Goal: Find specific page/section: Find specific page/section

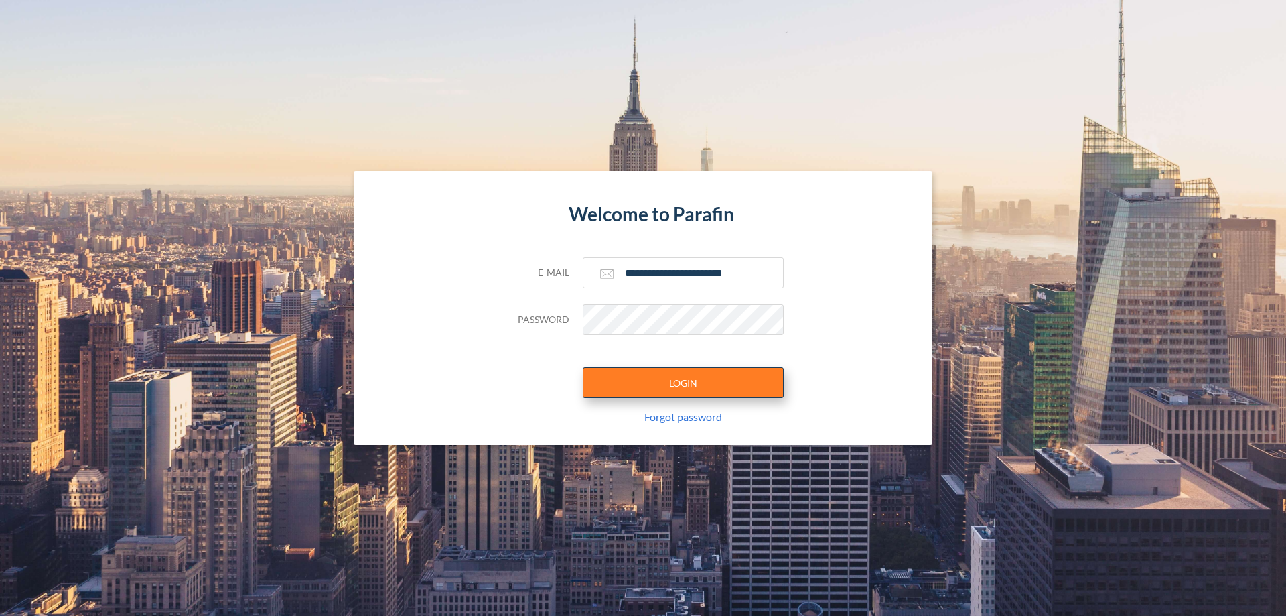
click at [683, 383] on button "LOGIN" at bounding box center [683, 382] width 201 height 31
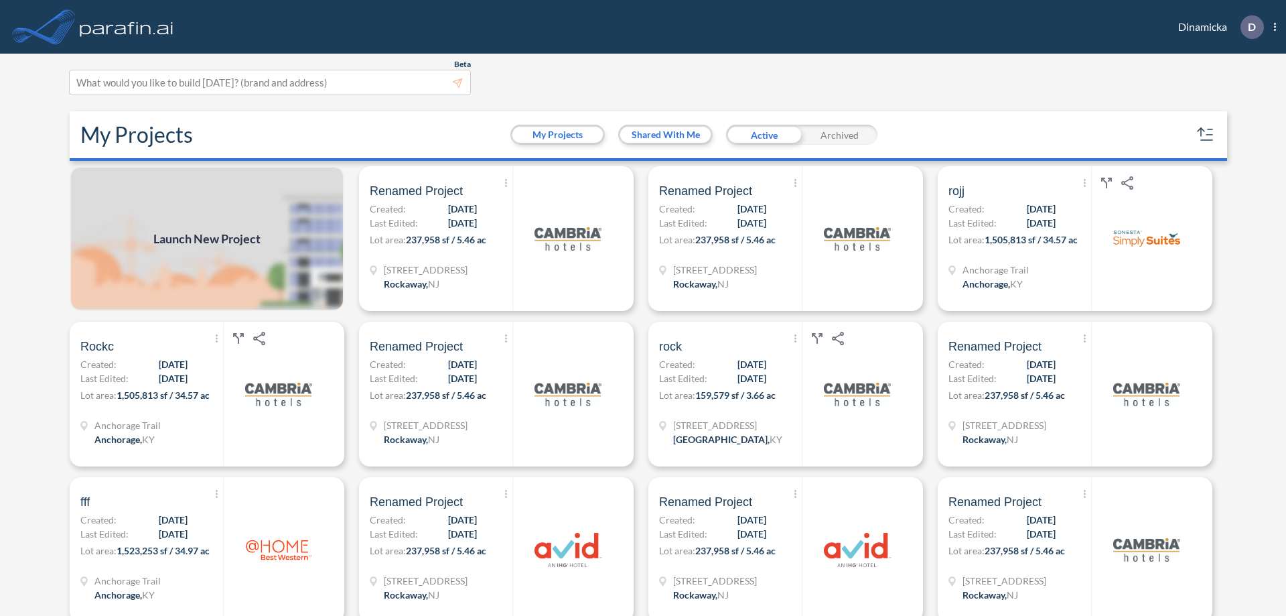
scroll to position [3, 0]
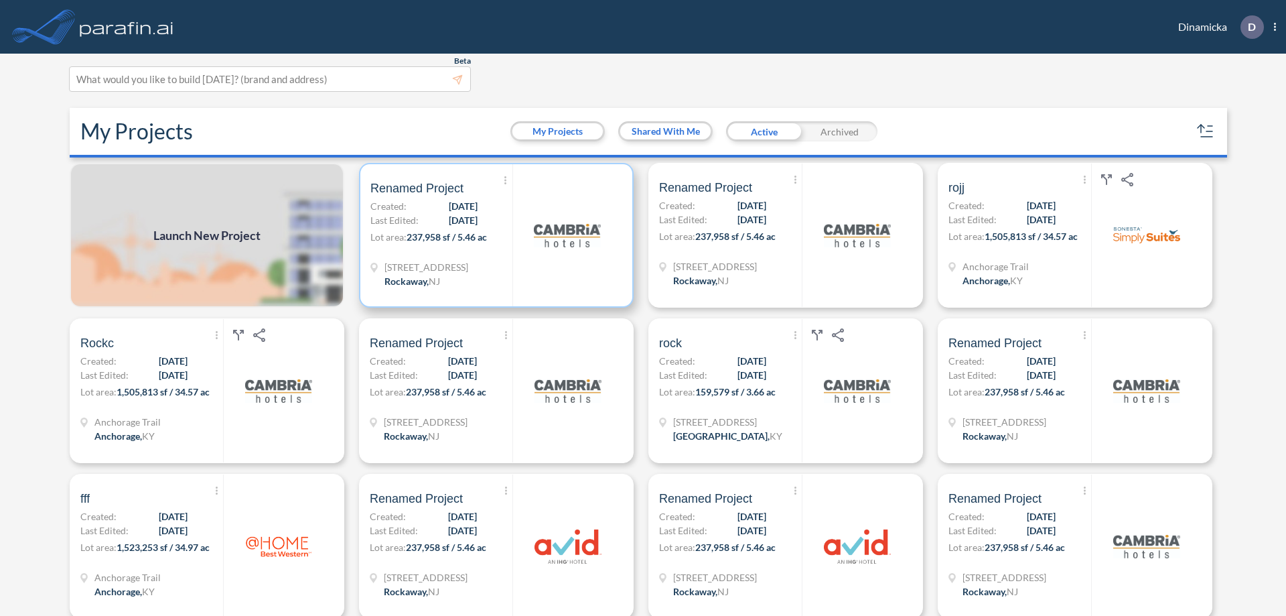
click at [494, 235] on p "Lot area: 237,958 sf / 5.46 ac" at bounding box center [441, 239] width 142 height 19
